Goal: Task Accomplishment & Management: Manage account settings

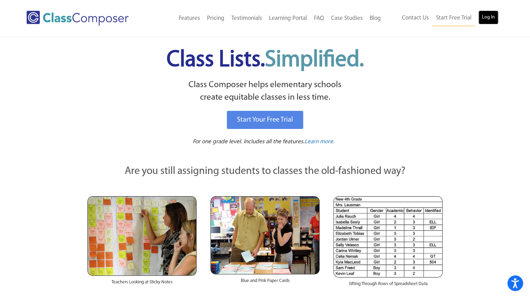
click at [482, 16] on link "Log In" at bounding box center [488, 17] width 20 height 14
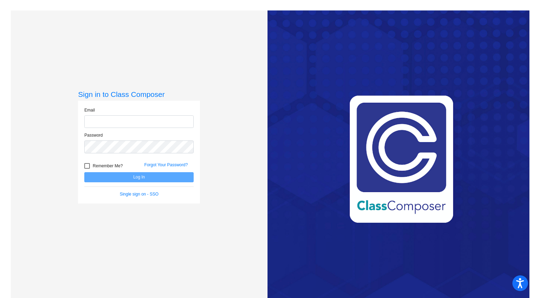
type input "[EMAIL_ADDRESS][DOMAIN_NAME]"
click at [171, 178] on button "Log In" at bounding box center [138, 177] width 109 height 10
